Goal: Transaction & Acquisition: Purchase product/service

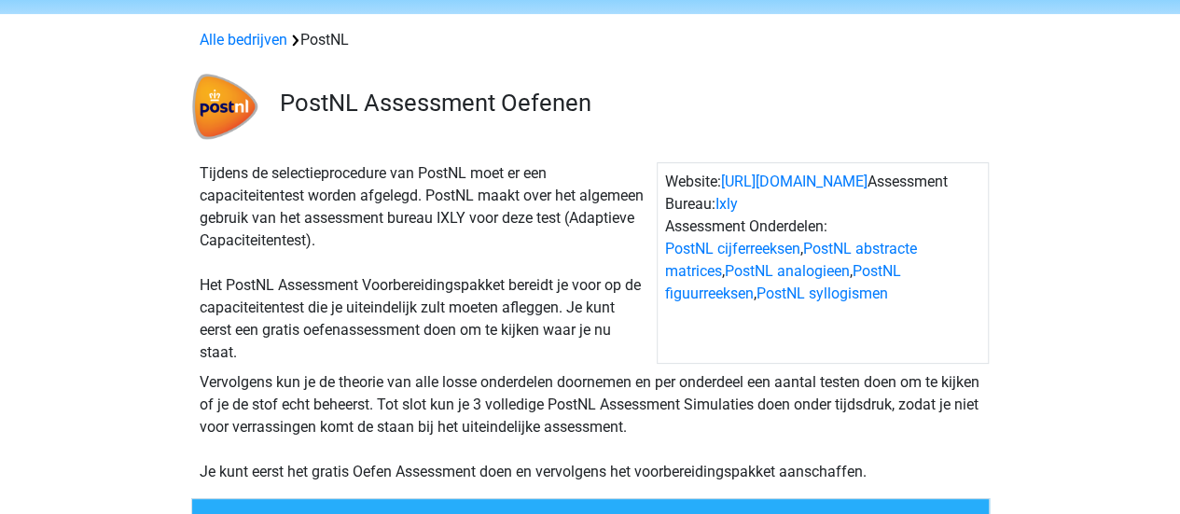
scroll to position [93, 0]
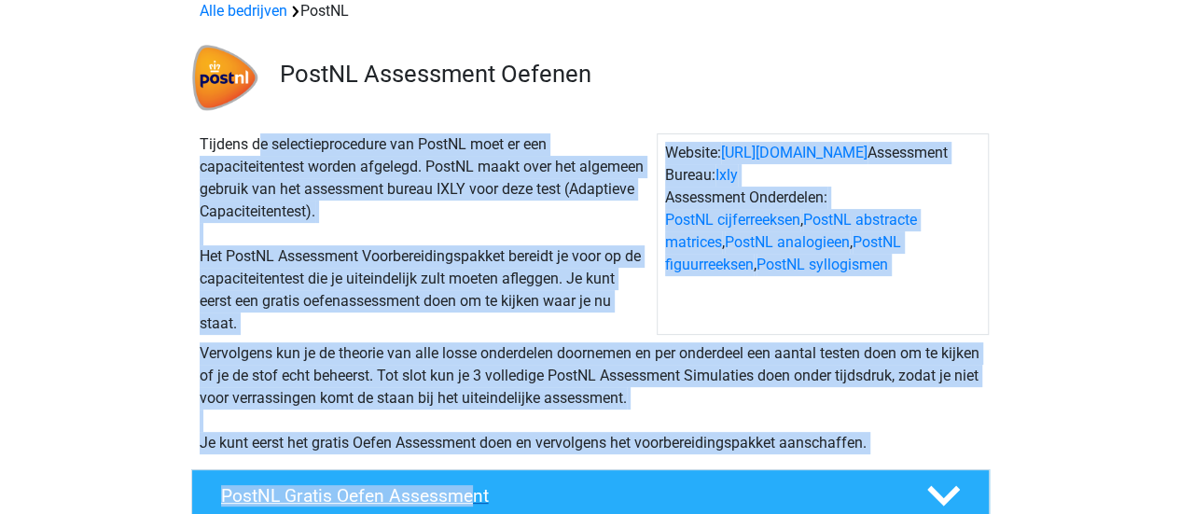
drag, startPoint x: 182, startPoint y: 135, endPoint x: 466, endPoint y: 471, distance: 439.7
copy div "Tijdens de selectieprocedure van PostNL moet er een capaciteitentest worden afg…"
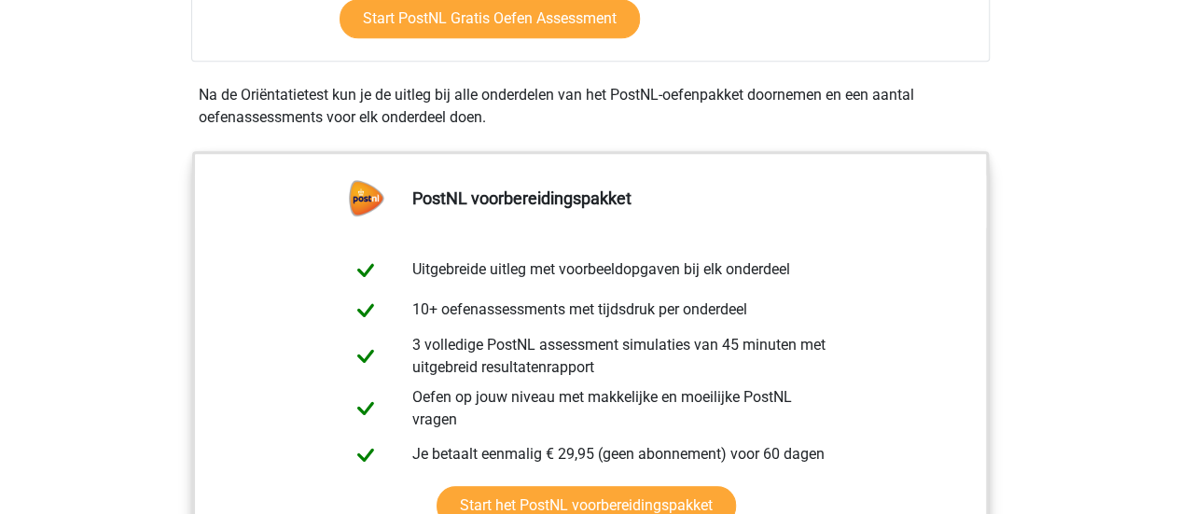
scroll to position [840, 0]
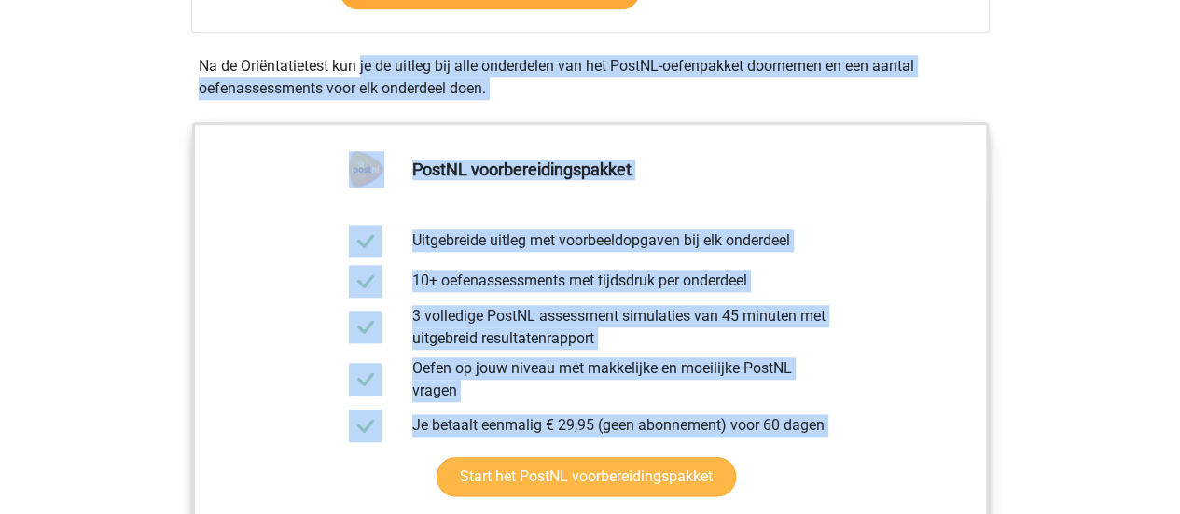
drag, startPoint x: 194, startPoint y: 61, endPoint x: 552, endPoint y: 399, distance: 493.1
copy div "Na de Oriëntatietest kun je de uitleg bij alle onderdelen van het PostNL-oefenp…"
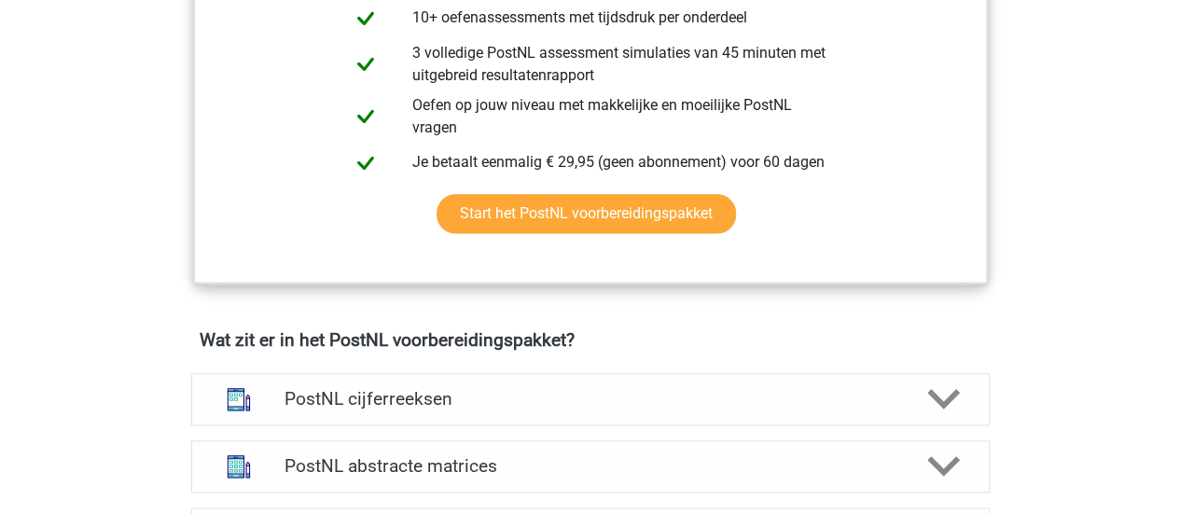
scroll to position [1213, 0]
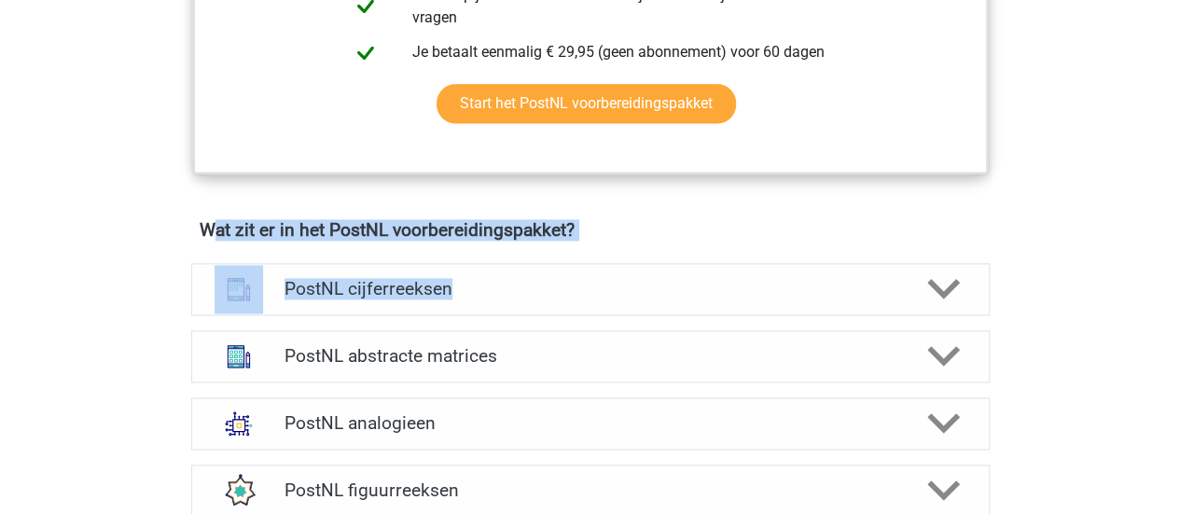
drag, startPoint x: 224, startPoint y: 227, endPoint x: 317, endPoint y: 234, distance: 93.6
click at [411, 239] on div "Wat zit er in het PostNL voorbereidingspakket? PostNL cijferreeksen Er zijn gro…" at bounding box center [590, 405] width 886 height 372
drag, startPoint x: 66, startPoint y: 258, endPoint x: 63, endPoint y: 249, distance: 9.7
click at [66, 258] on div "Registreer Nederlands" at bounding box center [590, 386] width 1180 height 3198
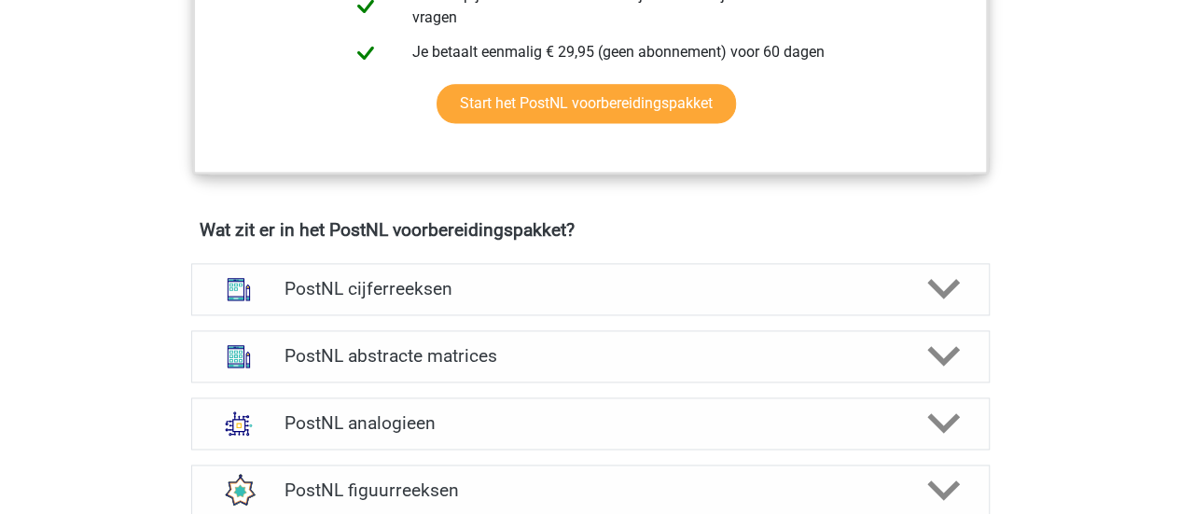
click at [143, 227] on div "Registreer Nederlands" at bounding box center [590, 386] width 1180 height 3198
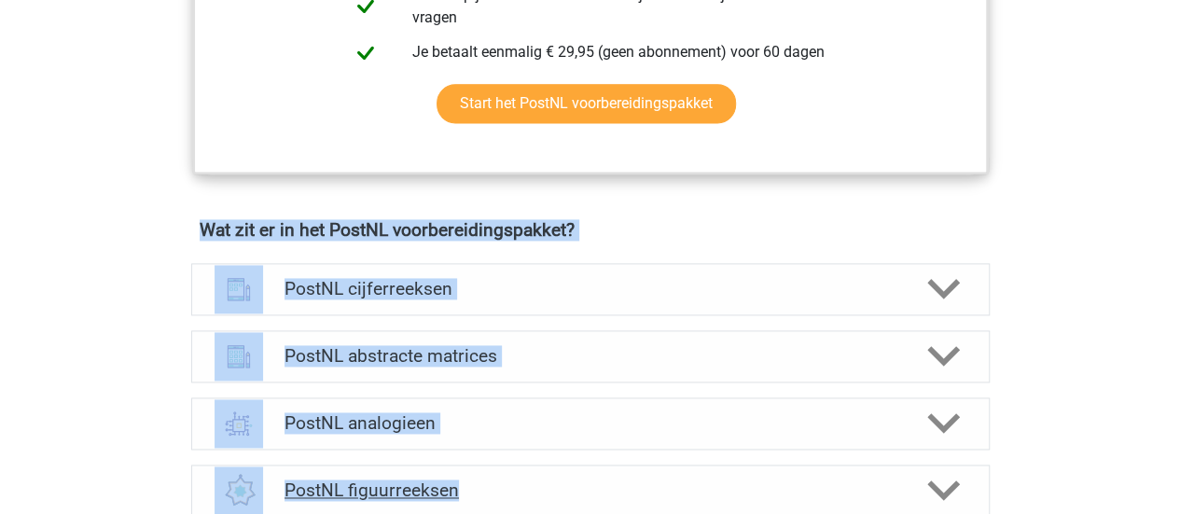
drag, startPoint x: 193, startPoint y: 221, endPoint x: 595, endPoint y: 477, distance: 476.6
click at [595, 477] on div "Wat zit er in het PostNL voorbereidingspakket? PostNL cijferreeksen Er zijn gro…" at bounding box center [590, 405] width 886 height 372
copy div "Wat zit er in het PostNL voorbereidingspakket? PostNL cijferreeksen Er zijn gro…"
click at [69, 297] on div "Registreer Nederlands" at bounding box center [590, 386] width 1180 height 3198
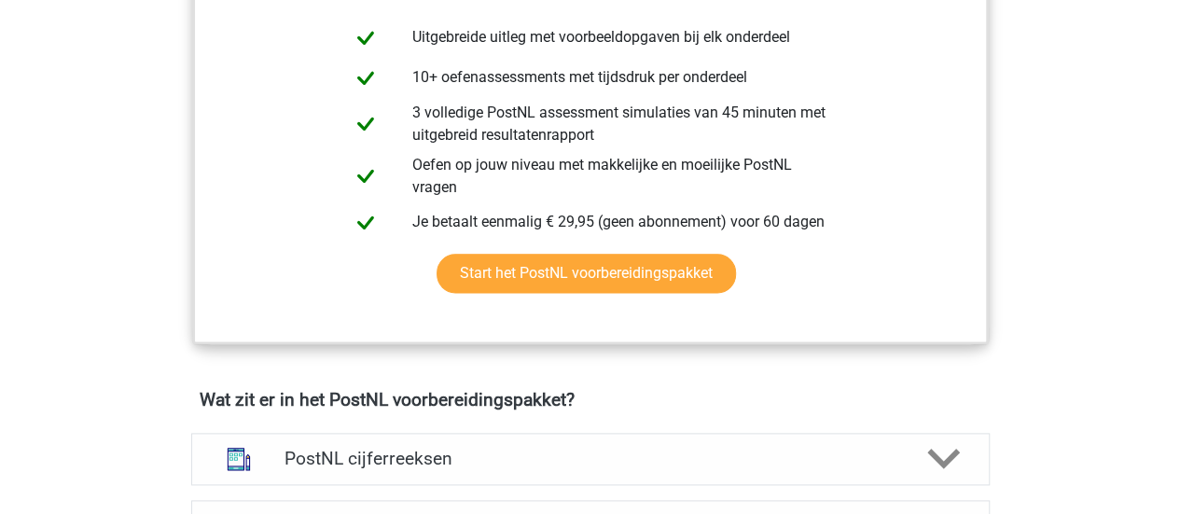
scroll to position [1026, 0]
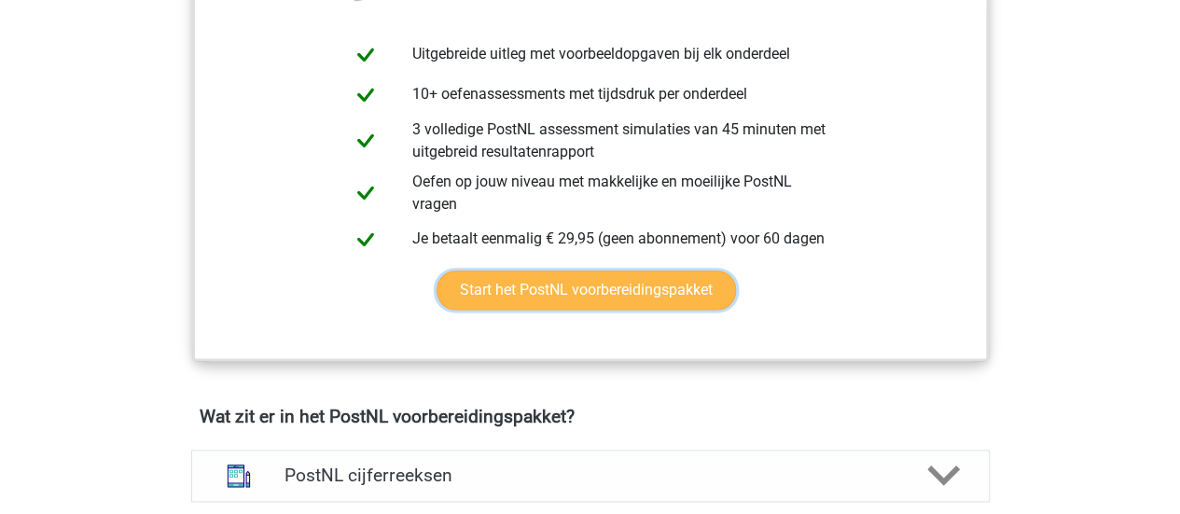
click at [569, 283] on link "Start het PostNL voorbereidingspakket" at bounding box center [587, 290] width 300 height 39
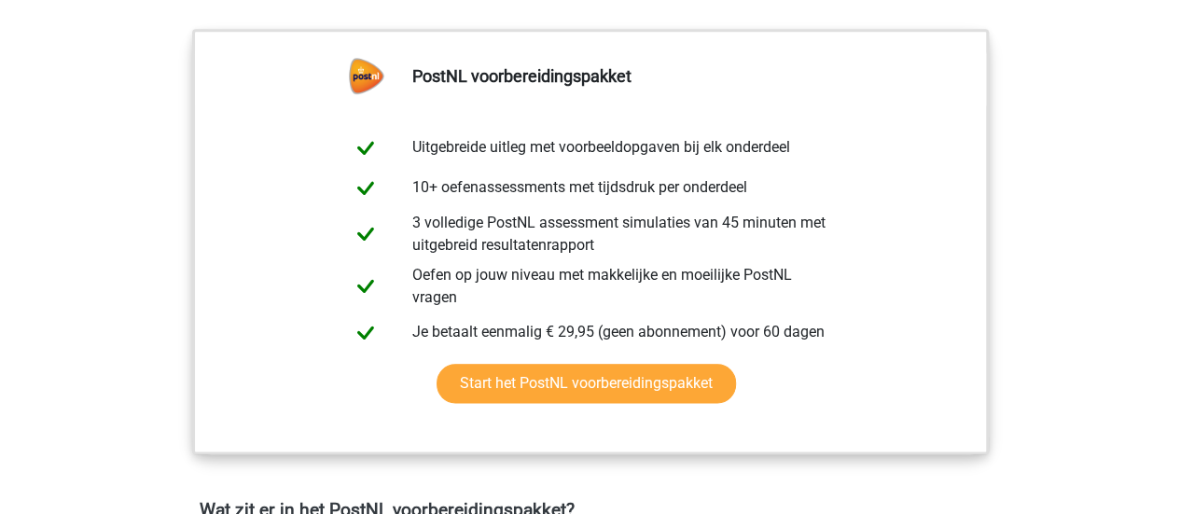
scroll to position [933, 0]
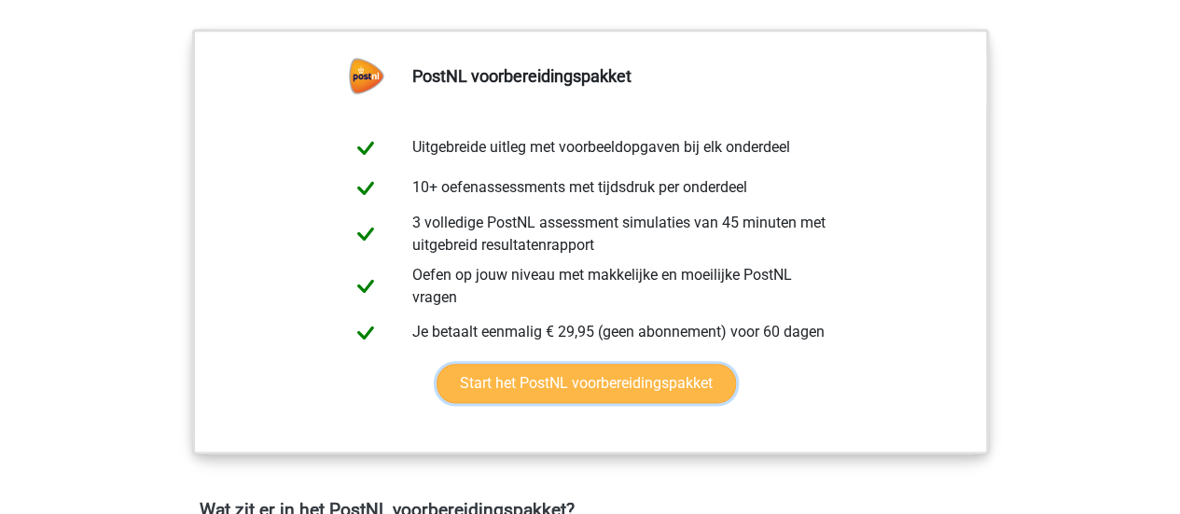
click at [539, 376] on link "Start het PostNL voorbereidingspakket" at bounding box center [587, 383] width 300 height 39
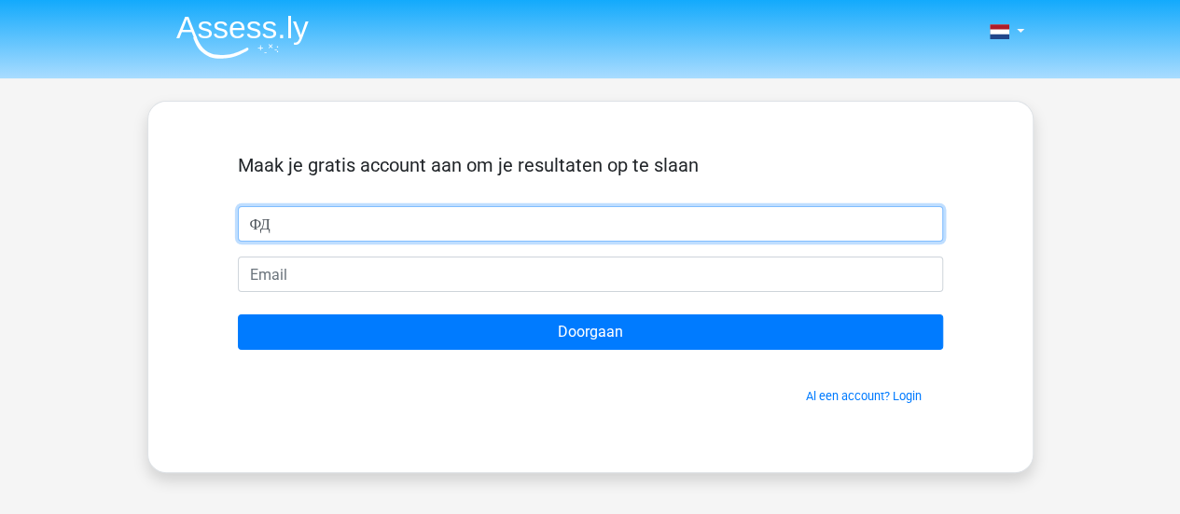
type input "Ф"
type input "[PERSON_NAME]"
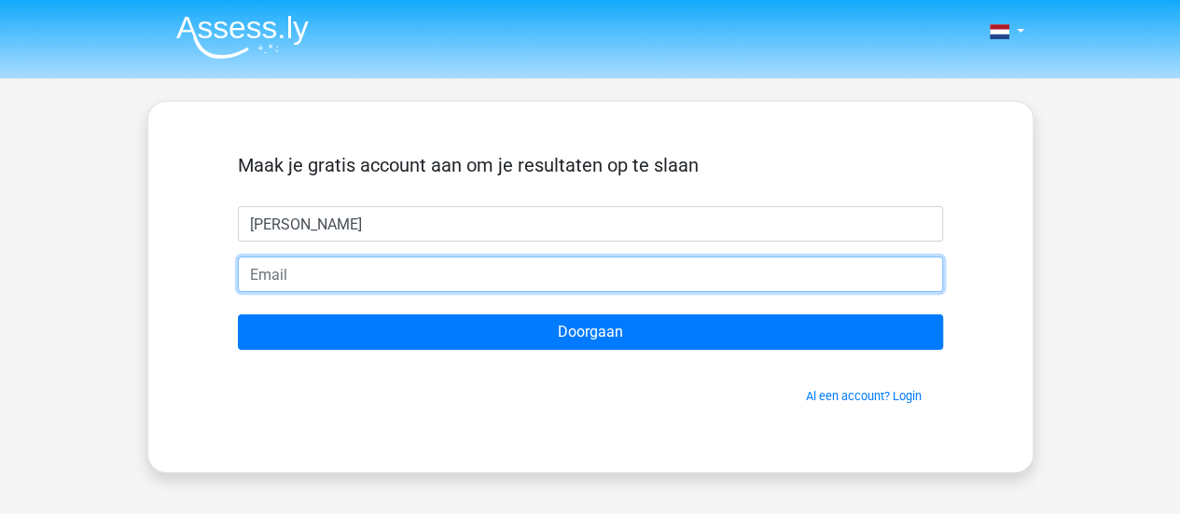
click at [328, 278] on input "email" at bounding box center [590, 274] width 705 height 35
type input "[EMAIL_ADDRESS][DOMAIN_NAME]"
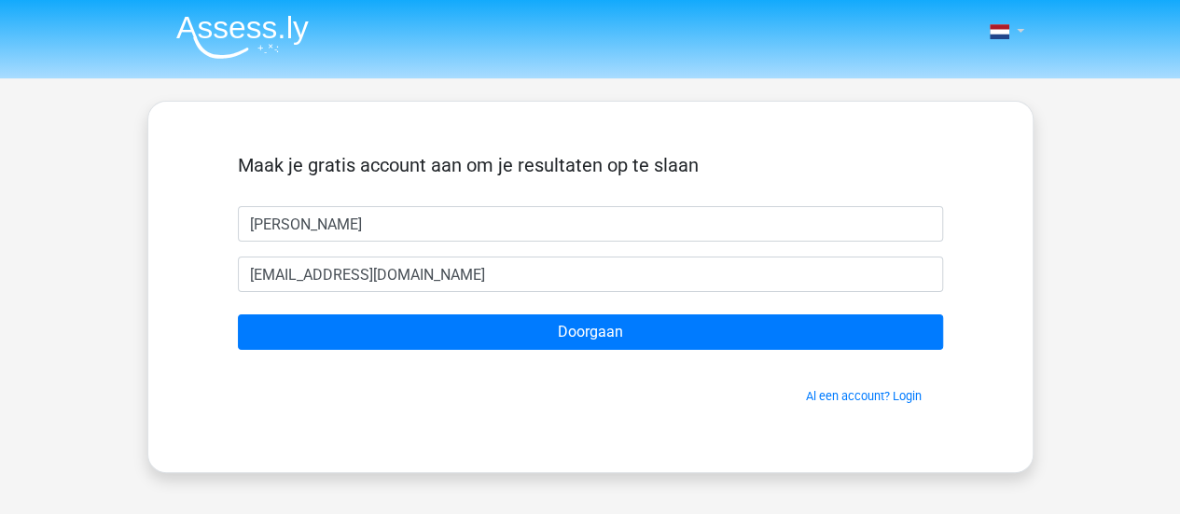
click at [1017, 28] on link at bounding box center [1001, 32] width 37 height 22
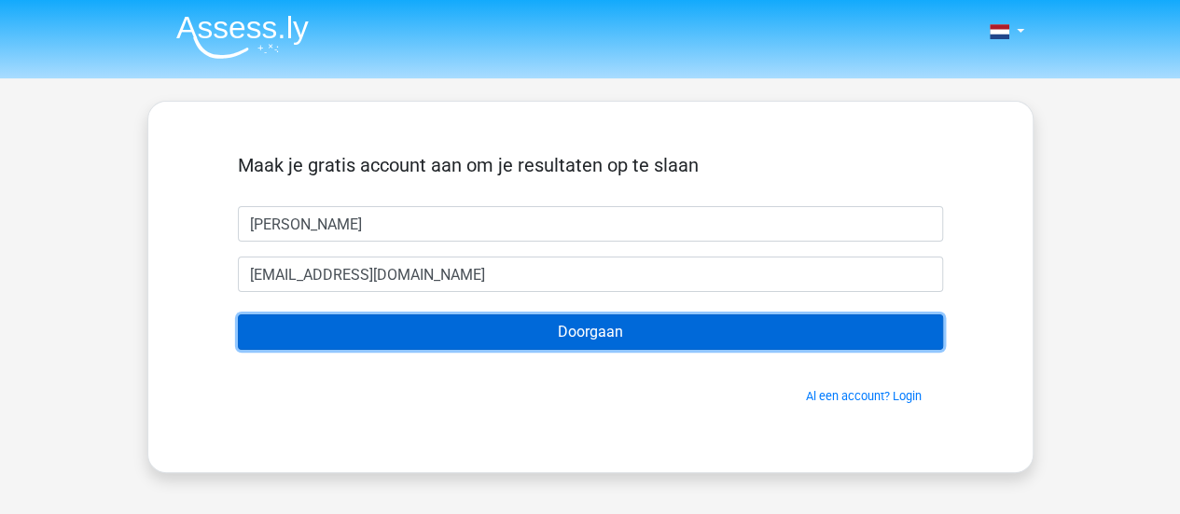
click at [579, 331] on input "Doorgaan" at bounding box center [590, 331] width 705 height 35
click at [577, 328] on input "Doorgaan" at bounding box center [590, 331] width 705 height 35
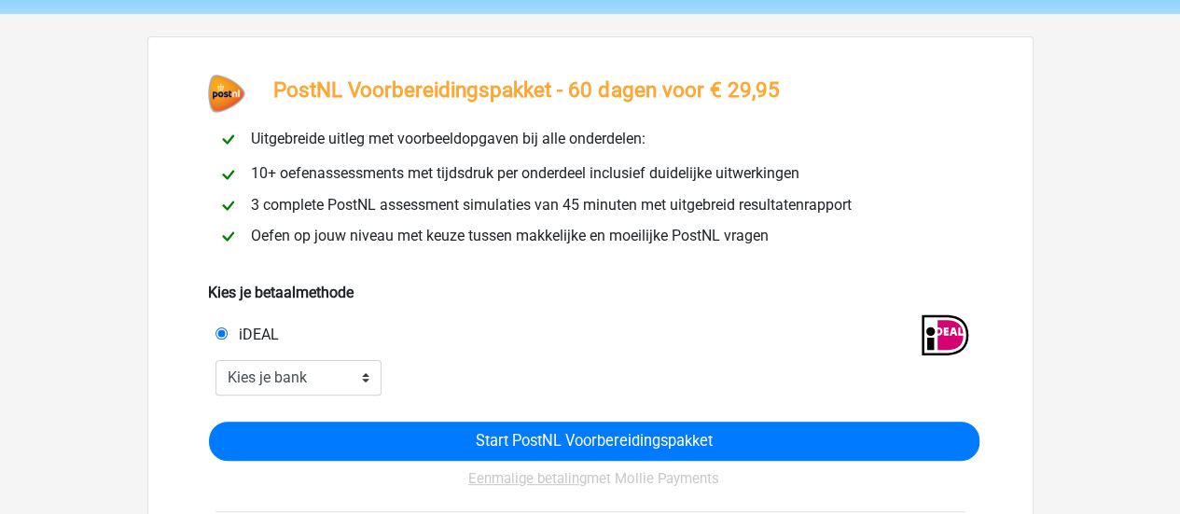
scroll to position [93, 0]
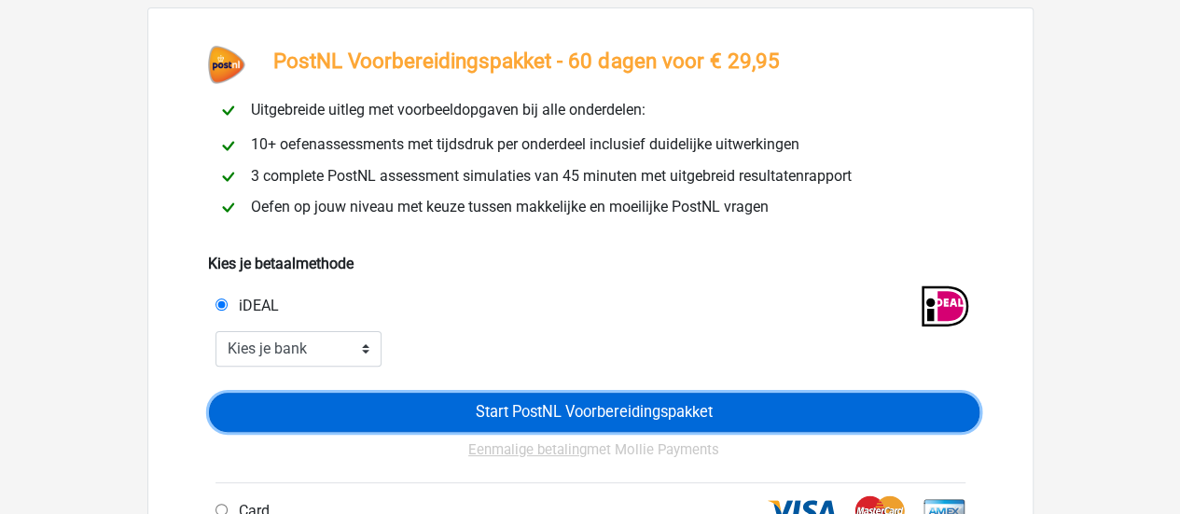
click at [544, 413] on input "Start PostNL Voorbereidingspakket" at bounding box center [594, 412] width 771 height 39
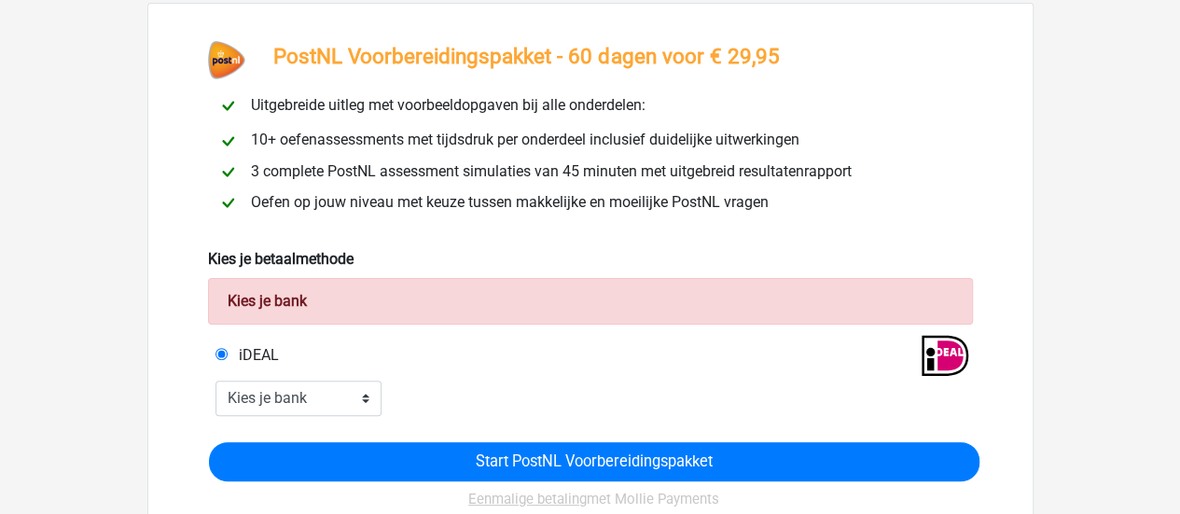
scroll to position [93, 0]
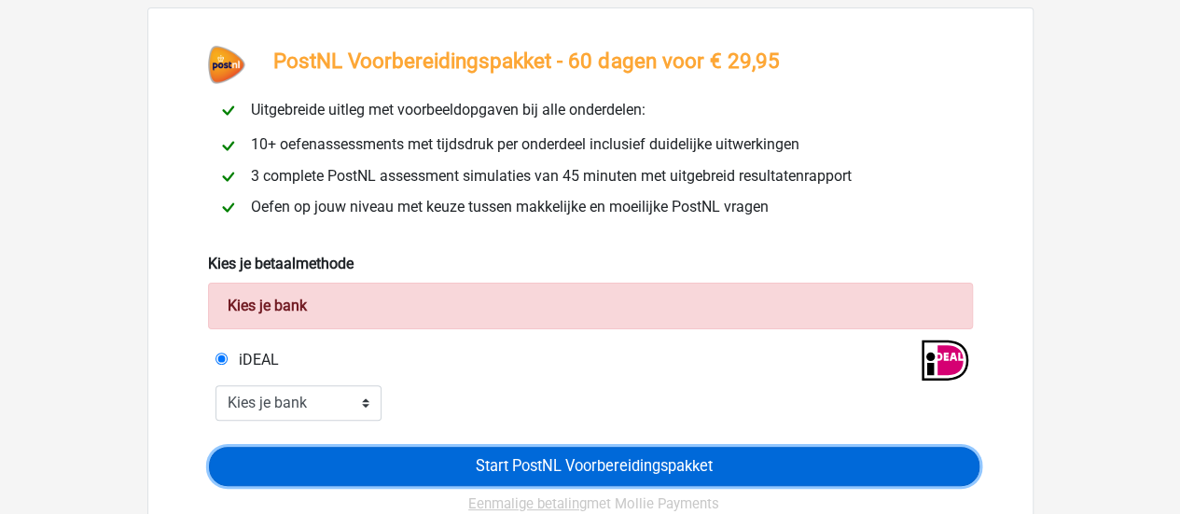
click at [533, 463] on input "Start PostNL Voorbereidingspakket" at bounding box center [594, 466] width 771 height 39
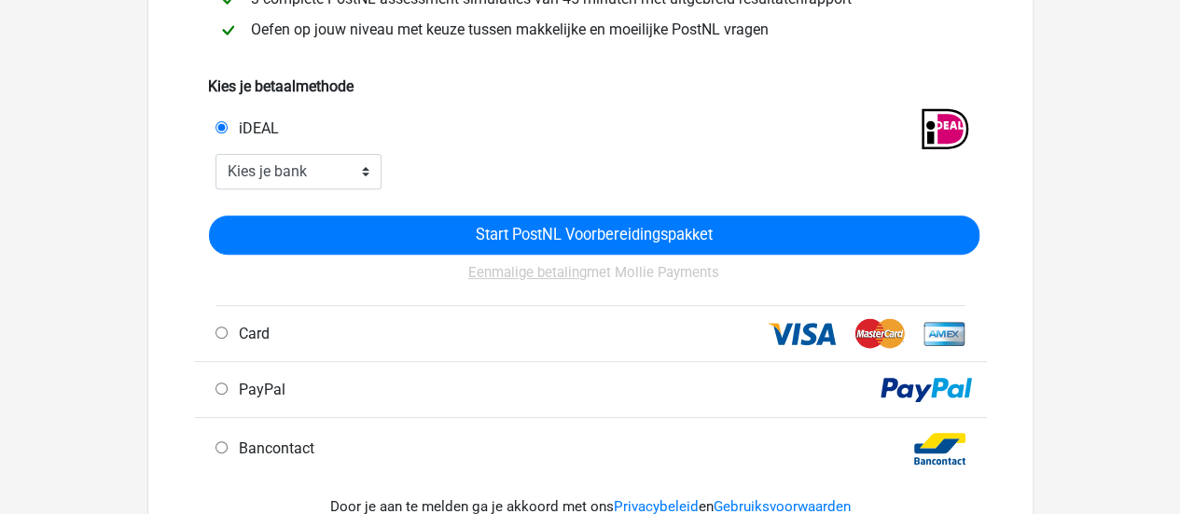
scroll to position [93, 0]
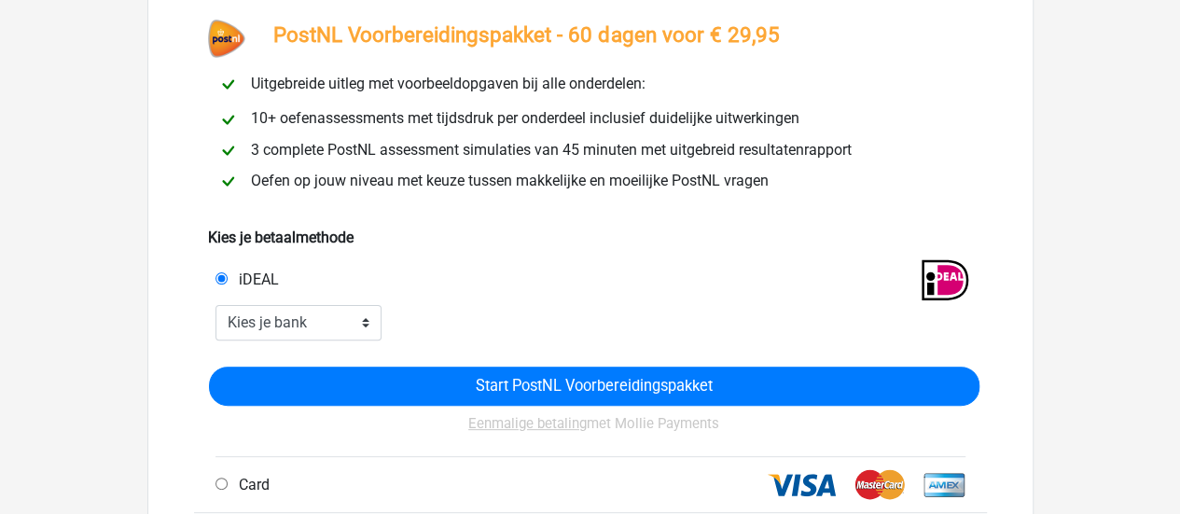
scroll to position [93, 0]
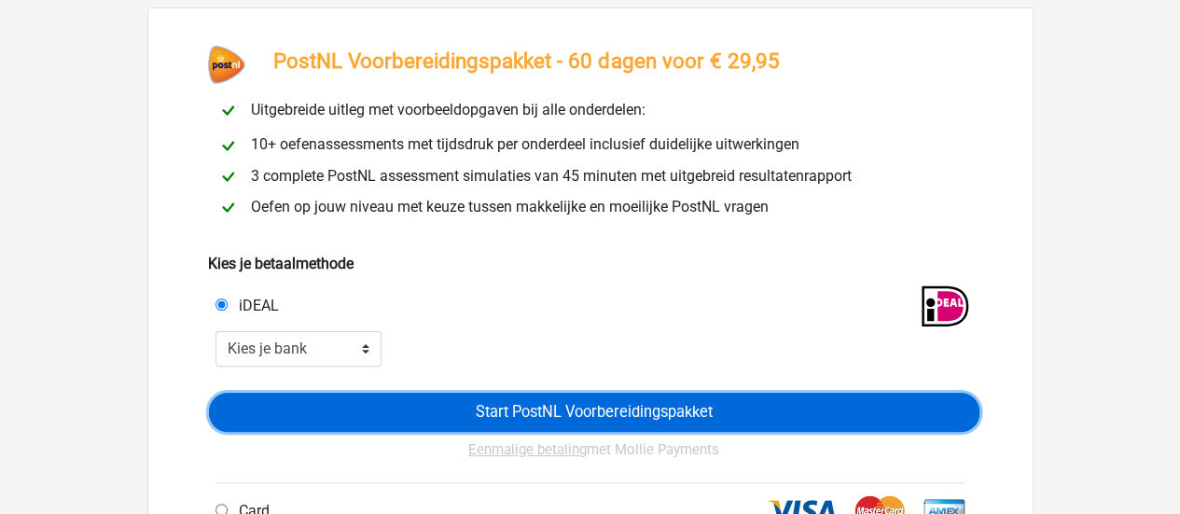
click at [498, 410] on input "Start PostNL Voorbereidingspakket" at bounding box center [594, 412] width 771 height 39
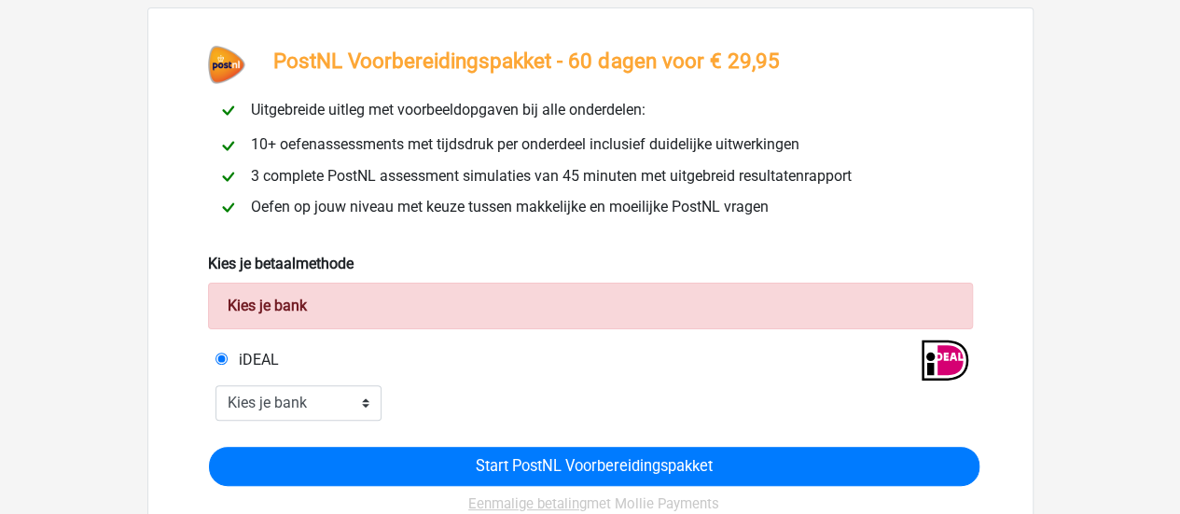
scroll to position [187, 0]
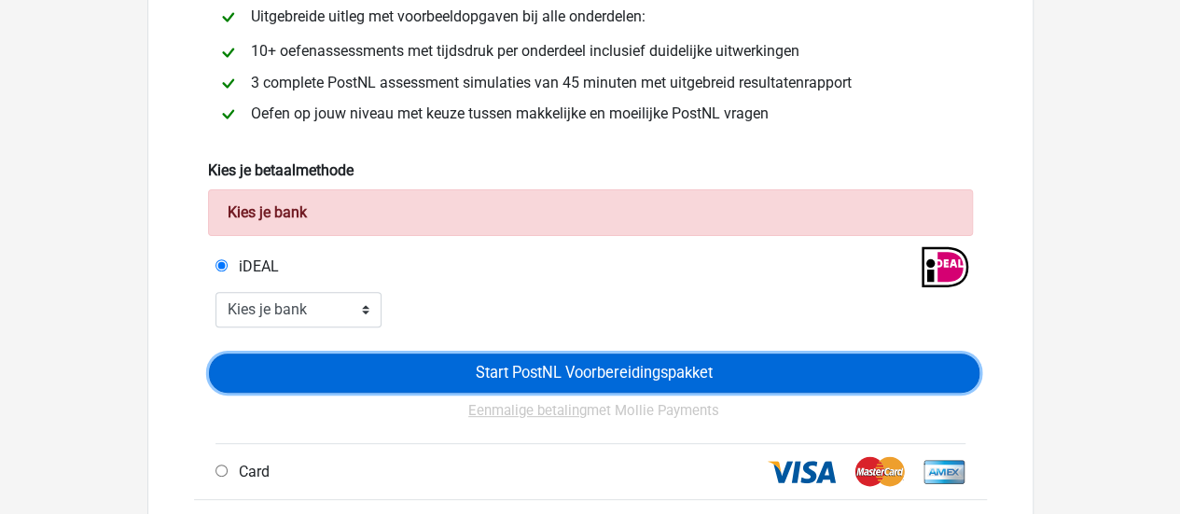
click at [489, 374] on input "Start PostNL Voorbereidingspakket" at bounding box center [594, 373] width 771 height 39
